Goal: Find specific page/section: Find specific page/section

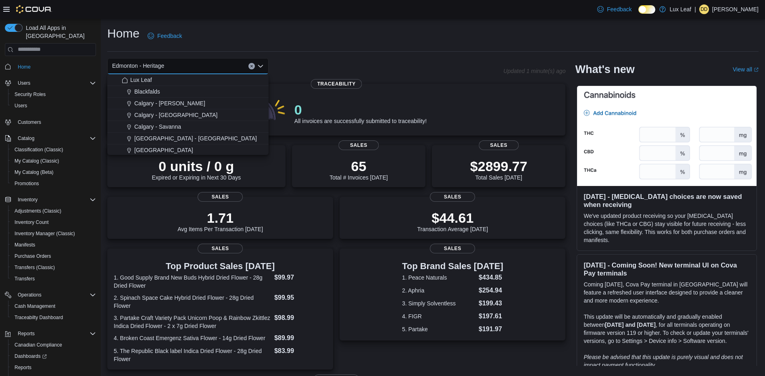
click at [403, 69] on div "Edmonton - Heritage Combo box. Selected. [GEOGRAPHIC_DATA] - Heritage. Press Ba…" at bounding box center [305, 66] width 396 height 16
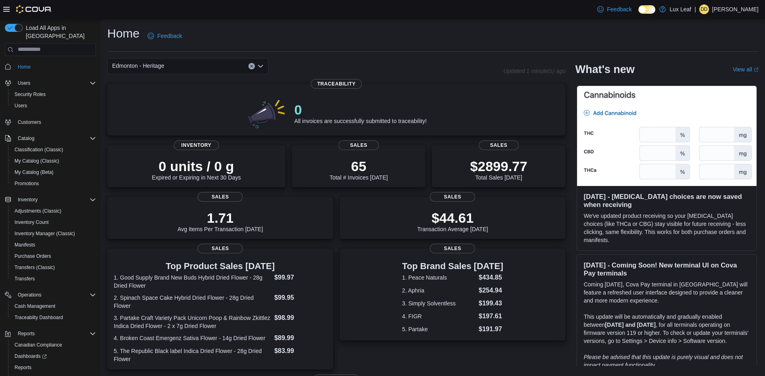
click at [260, 63] on icon "Open list of options" at bounding box center [260, 66] width 6 height 6
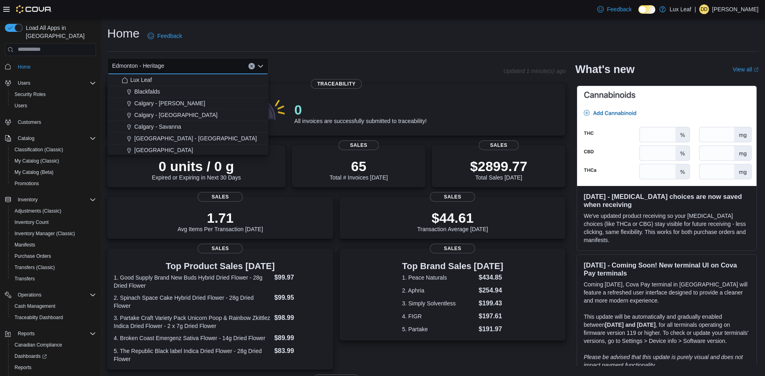
drag, startPoint x: 271, startPoint y: 33, endPoint x: 218, endPoint y: 37, distance: 53.8
click at [267, 33] on div "Home Feedback" at bounding box center [432, 35] width 651 height 21
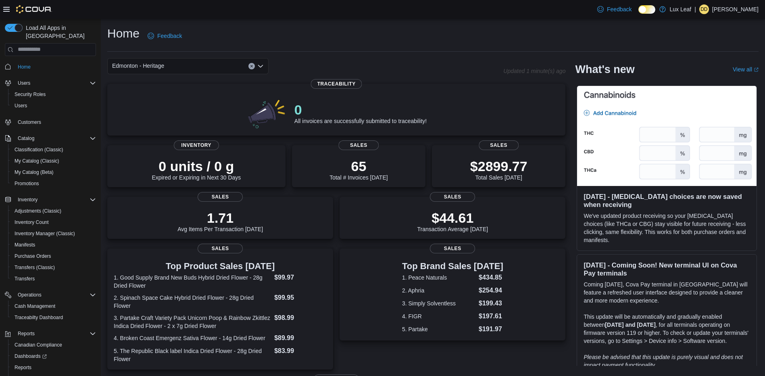
click at [261, 65] on icon "Open list of options" at bounding box center [260, 66] width 6 height 6
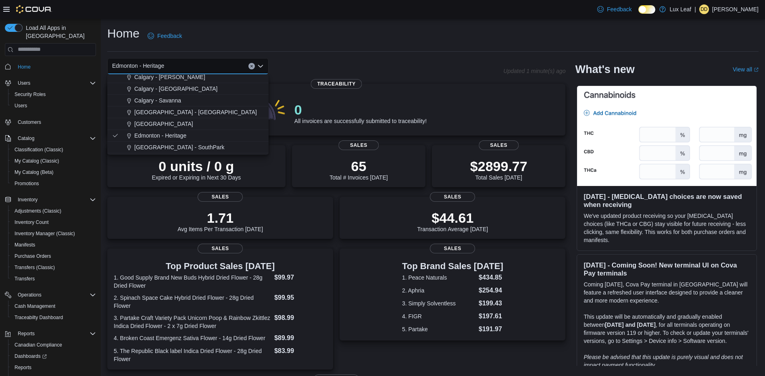
scroll to position [40, 0]
click at [170, 130] on span "[GEOGRAPHIC_DATA] - SouthPark" at bounding box center [179, 133] width 90 height 8
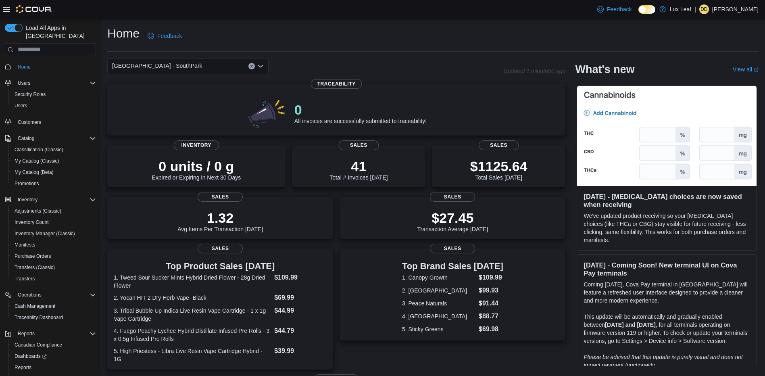
click at [261, 68] on icon "Open list of options" at bounding box center [260, 66] width 6 height 6
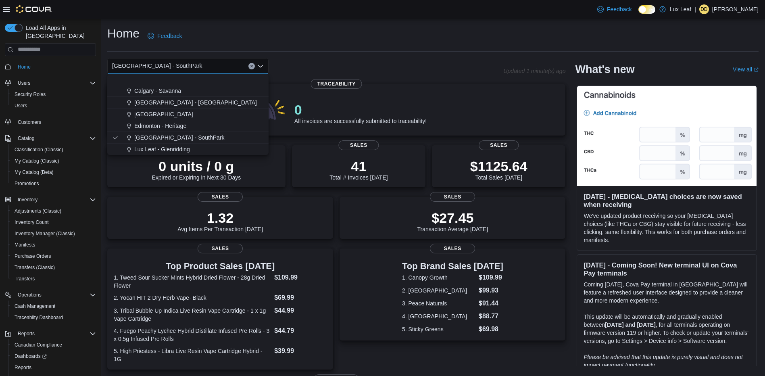
scroll to position [71, 0]
click at [167, 135] on div "Red Deer" at bounding box center [193, 137] width 142 height 8
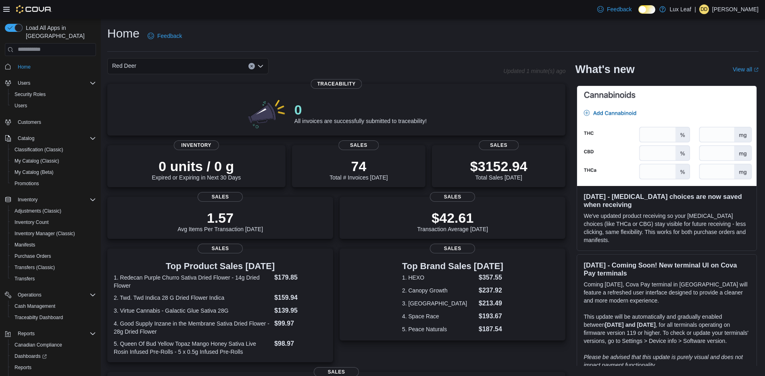
click at [259, 67] on icon "Open list of options" at bounding box center [260, 66] width 6 height 6
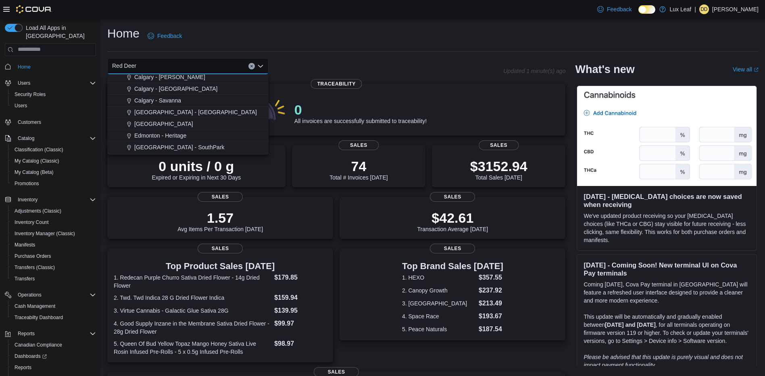
scroll to position [40, 0]
click at [169, 123] on span "Edmonton - Heritage" at bounding box center [160, 121] width 52 height 8
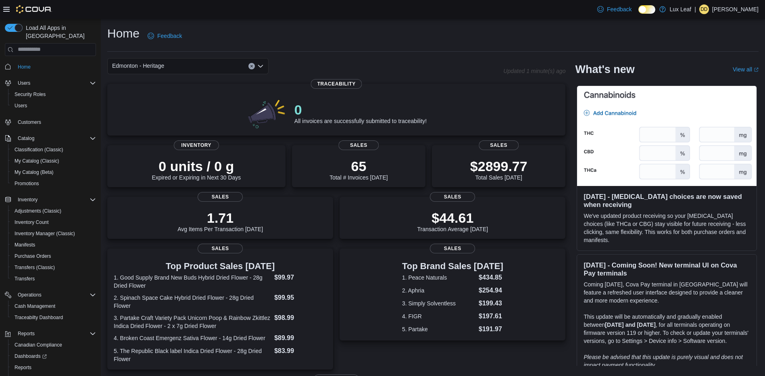
drag, startPoint x: 258, startPoint y: 65, endPoint x: 255, endPoint y: 71, distance: 6.1
click at [258, 65] on icon "Open list of options" at bounding box center [260, 66] width 6 height 6
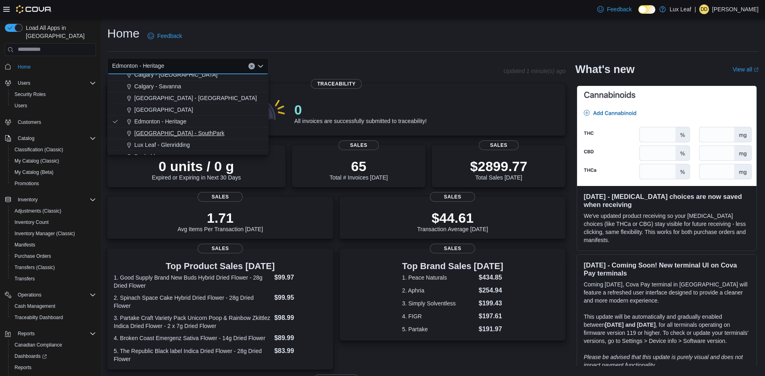
click at [177, 136] on span "[GEOGRAPHIC_DATA] - SouthPark" at bounding box center [179, 133] width 90 height 8
